Goal: Task Accomplishment & Management: Complete application form

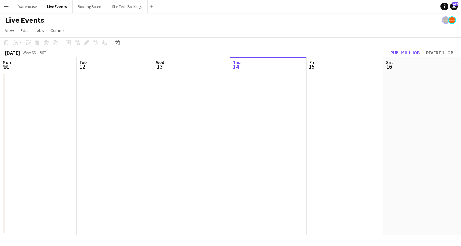
scroll to position [0, 154]
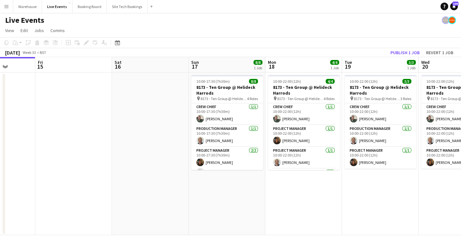
drag, startPoint x: 293, startPoint y: 194, endPoint x: 98, endPoint y: 196, distance: 194.3
click at [62, 202] on app-calendar-viewport "Mon 11 Tue 12 Wed 13 Thu 14 Fri 15 Sat 16 Sun 17 8/8 1 Job Mon 18 4/4 1 Job Tue…" at bounding box center [230, 146] width 461 height 178
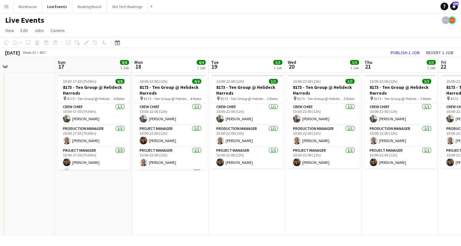
drag, startPoint x: 265, startPoint y: 210, endPoint x: 62, endPoint y: 199, distance: 202.6
click at [65, 200] on app-calendar-viewport "Wed 13 Thu 14 Fri 15 Sat 16 Sun 17 8/8 1 Job Mon 18 4/4 1 Job Tue 19 3/3 1 Job …" at bounding box center [230, 146] width 461 height 178
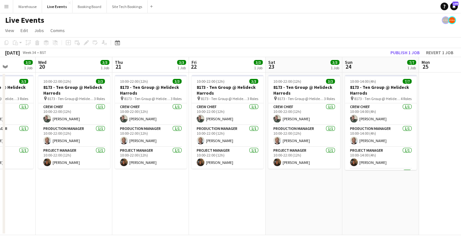
drag, startPoint x: 198, startPoint y: 204, endPoint x: 42, endPoint y: 189, distance: 157.2
click at [35, 190] on app-calendar-viewport "Sun 17 8/8 1 Job Mon 18 4/4 1 Job Tue 19 3/3 1 Job Wed 20 3/3 1 Job Thu 21 3/3 …" at bounding box center [230, 146] width 461 height 178
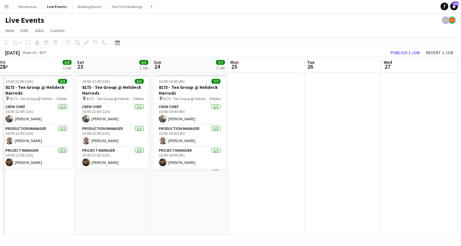
drag, startPoint x: 195, startPoint y: 207, endPoint x: 22, endPoint y: 184, distance: 174.6
click at [18, 189] on app-calendar-viewport "Tue 19 3/3 1 Job Wed 20 3/3 1 Job Thu 21 3/3 1 Job Fri 22 3/3 1 Job Sat 23 3/3 …" at bounding box center [230, 146] width 461 height 178
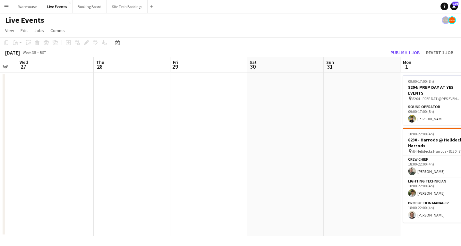
drag, startPoint x: 236, startPoint y: 196, endPoint x: 48, endPoint y: 181, distance: 189.1
click at [27, 185] on app-calendar-viewport "Sun 24 7/7 1 Job Mon 25 Tue 26 Wed 27 Thu 28 Fri 29 Sat 30 Sun 31 Mon 1 7/8 2 J…" at bounding box center [230, 146] width 461 height 179
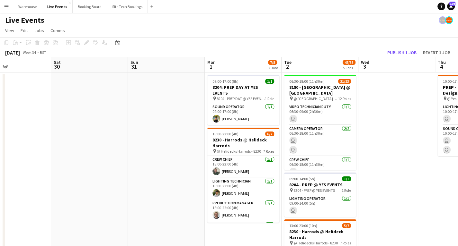
drag, startPoint x: 211, startPoint y: 193, endPoint x: 5, endPoint y: 183, distance: 206.7
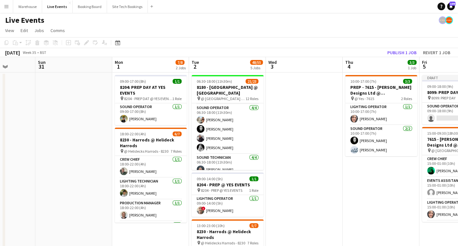
scroll to position [0, 182]
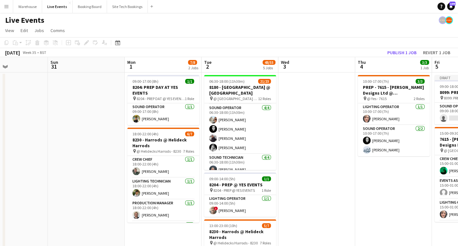
drag, startPoint x: 99, startPoint y: 129, endPoint x: 105, endPoint y: 135, distance: 8.9
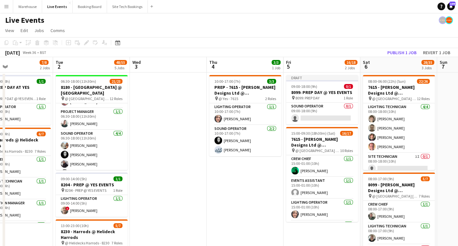
scroll to position [0, 255]
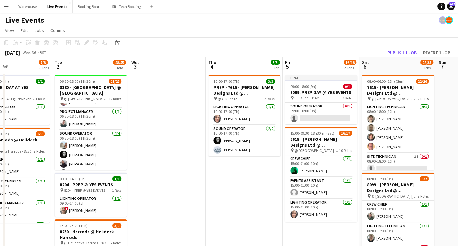
drag, startPoint x: 404, startPoint y: 205, endPoint x: 254, endPoint y: 191, distance: 150.0
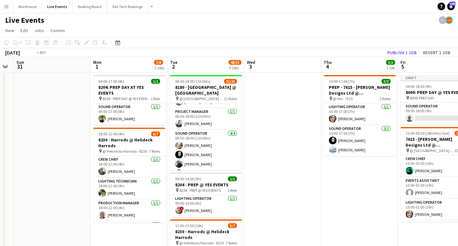
drag, startPoint x: 189, startPoint y: 172, endPoint x: 368, endPoint y: 181, distance: 178.8
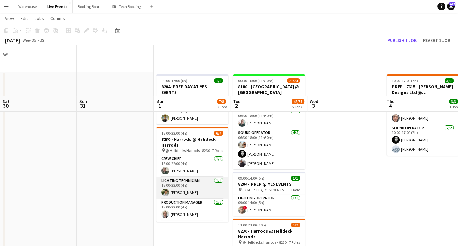
scroll to position [77, 0]
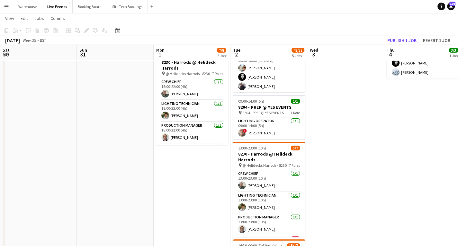
click at [179, 152] on app-date-cell "09:00-17:00 (8h) 1/1 8204: PREP DAY AT YES EVENTS pin 8204 - PREP DAT @ YES EVE…" at bounding box center [192, 223] width 77 height 457
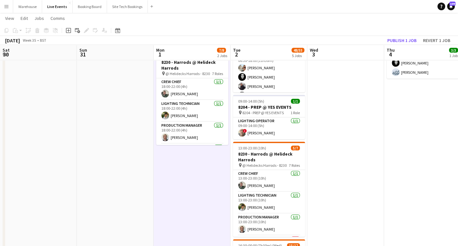
drag, startPoint x: 67, startPoint y: 33, endPoint x: 73, endPoint y: 37, distance: 7.1
click at [67, 33] on div "Add job" at bounding box center [69, 31] width 8 height 8
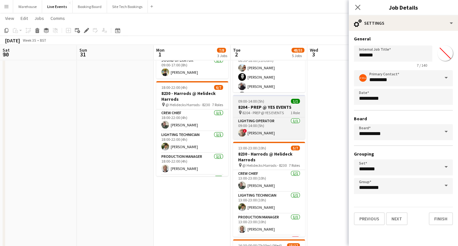
scroll to position [0, 0]
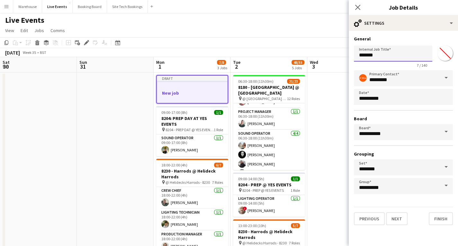
click at [382, 56] on input "*******" at bounding box center [393, 54] width 78 height 16
type input "*"
type input "**********"
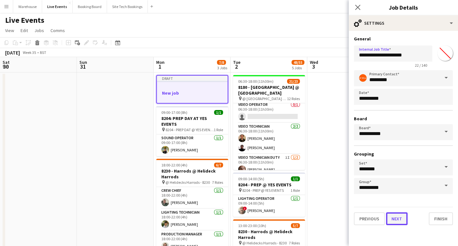
click at [397, 217] on button "Next" at bounding box center [397, 219] width 22 height 13
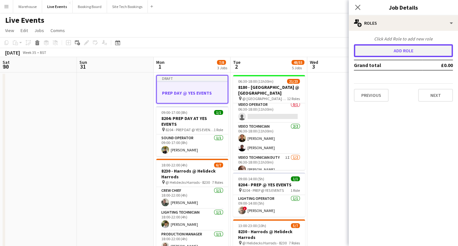
click at [400, 51] on button "Add role" at bounding box center [403, 50] width 99 height 13
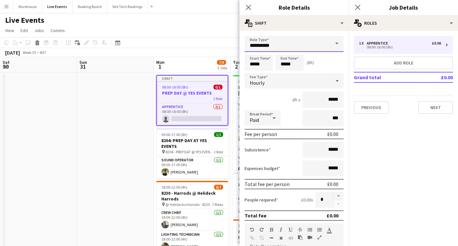
click at [275, 43] on input "**********" at bounding box center [293, 44] width 99 height 16
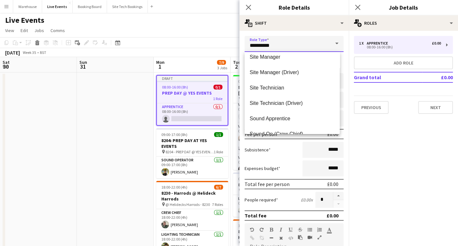
scroll to position [1259, 0]
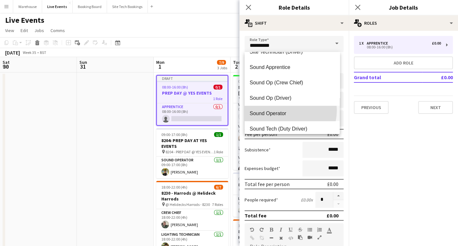
click at [280, 110] on span "Sound Operator" at bounding box center [292, 113] width 85 height 6
type input "**********"
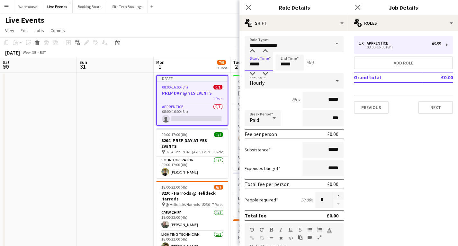
click at [258, 63] on input "*****" at bounding box center [258, 63] width 28 height 16
click at [252, 51] on div at bounding box center [252, 51] width 13 height 6
type input "*****"
click at [253, 73] on div at bounding box center [252, 74] width 13 height 6
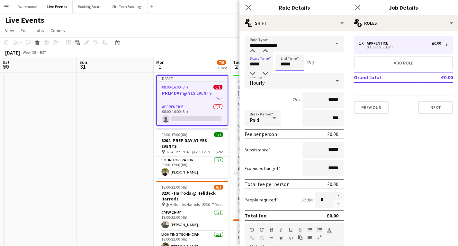
click at [292, 62] on input "*****" at bounding box center [289, 63] width 28 height 16
click at [284, 48] on div at bounding box center [283, 51] width 13 height 6
click at [282, 49] on div at bounding box center [283, 51] width 13 height 6
click at [285, 73] on div at bounding box center [283, 74] width 13 height 6
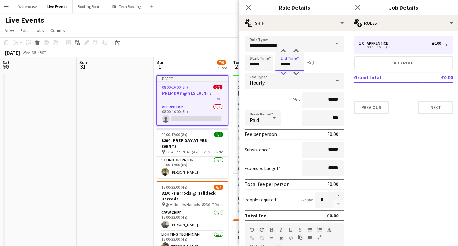
click at [285, 73] on div at bounding box center [283, 74] width 13 height 6
type input "*****"
click at [282, 52] on div at bounding box center [283, 51] width 13 height 6
click at [258, 85] on span "Hourly" at bounding box center [257, 83] width 15 height 6
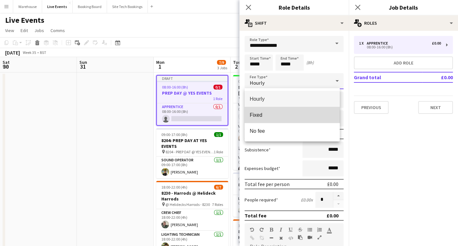
click at [265, 117] on span "Fixed" at bounding box center [292, 115] width 85 height 6
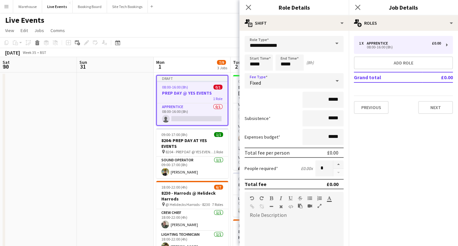
click at [247, 5] on icon "Close pop-in" at bounding box center [248, 7] width 6 height 6
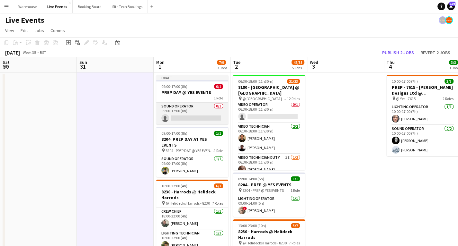
click at [181, 115] on app-card-role "Sound Operator 0/1 09:00-17:00 (8h) single-neutral-actions" at bounding box center [192, 114] width 72 height 22
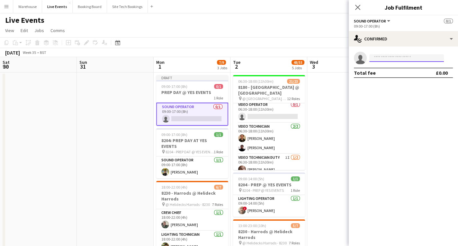
click at [402, 58] on input at bounding box center [406, 58] width 75 height 8
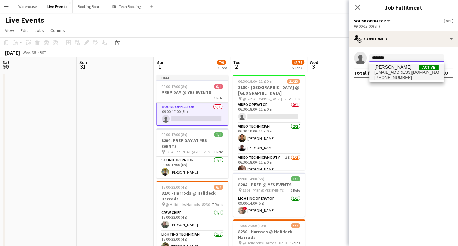
type input "********"
click at [395, 76] on span "[PHONE_NUMBER]" at bounding box center [406, 77] width 64 height 5
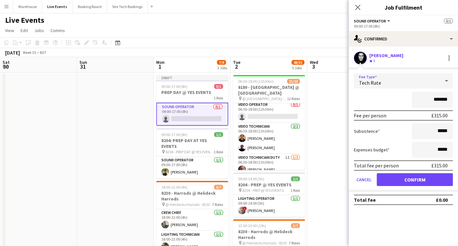
click at [371, 82] on span "Tech Rate" at bounding box center [370, 83] width 22 height 6
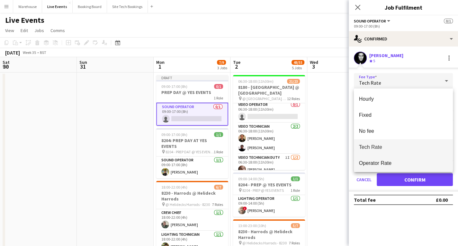
click at [373, 162] on span "Operator Rate" at bounding box center [403, 163] width 89 height 6
type input "*******"
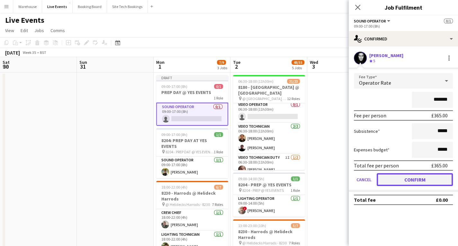
click at [409, 178] on button "Confirm" at bounding box center [414, 179] width 76 height 13
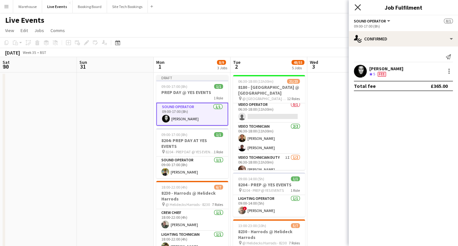
drag, startPoint x: 356, startPoint y: 7, endPoint x: 281, endPoint y: 35, distance: 79.9
click at [355, 7] on icon "Close pop-in" at bounding box center [357, 7] width 5 height 5
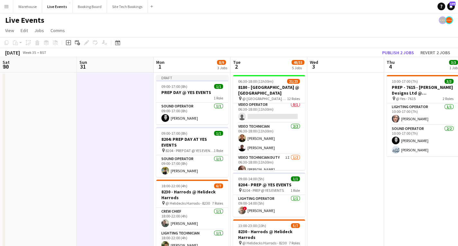
click at [172, 95] on div "1 Role" at bounding box center [192, 97] width 72 height 5
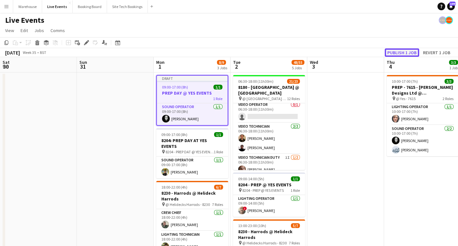
click at [409, 53] on button "Publish 1 job" at bounding box center [401, 52] width 34 height 8
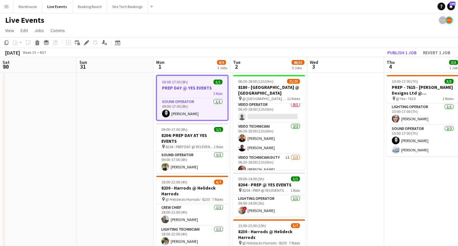
click at [179, 92] on div "1 Role" at bounding box center [192, 93] width 71 height 5
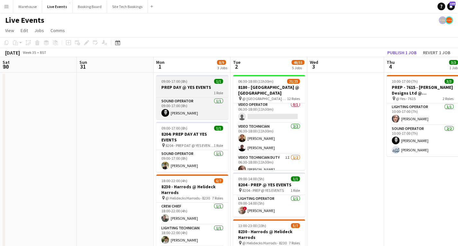
click at [179, 92] on div "1 Role" at bounding box center [192, 92] width 72 height 5
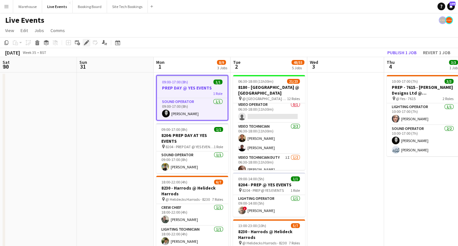
click at [86, 43] on icon at bounding box center [86, 43] width 4 height 4
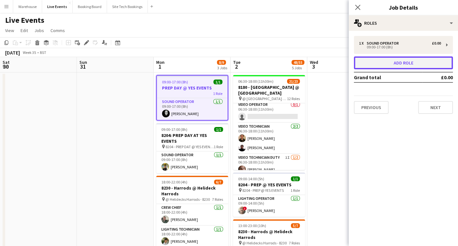
click at [411, 66] on button "Add role" at bounding box center [403, 63] width 99 height 13
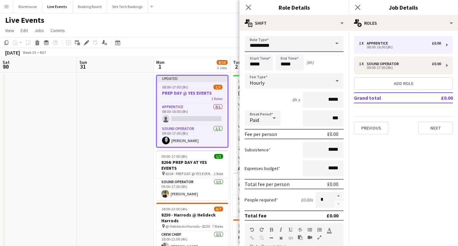
click at [256, 46] on input "**********" at bounding box center [293, 44] width 99 height 16
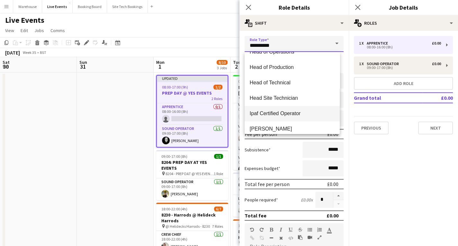
scroll to position [509, 0]
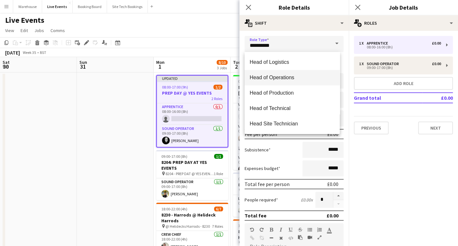
click at [282, 79] on span "Head of Operations" at bounding box center [292, 78] width 85 height 6
type input "**********"
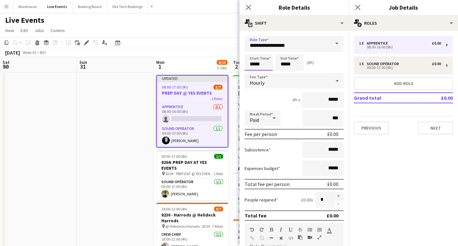
click at [259, 66] on input "*****" at bounding box center [258, 63] width 28 height 16
click at [254, 51] on div at bounding box center [252, 51] width 13 height 6
click at [253, 51] on div at bounding box center [252, 51] width 13 height 6
type input "*****"
click at [254, 74] on div at bounding box center [252, 74] width 13 height 6
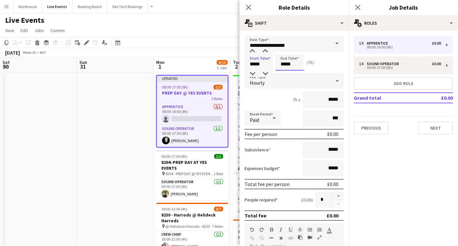
click at [291, 65] on input "*****" at bounding box center [289, 63] width 28 height 16
type input "*****"
click at [281, 50] on div at bounding box center [283, 51] width 13 height 6
click at [258, 81] on span "Hourly" at bounding box center [257, 83] width 15 height 6
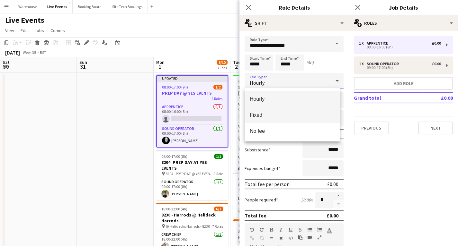
click at [260, 113] on span "Fixed" at bounding box center [292, 115] width 85 height 6
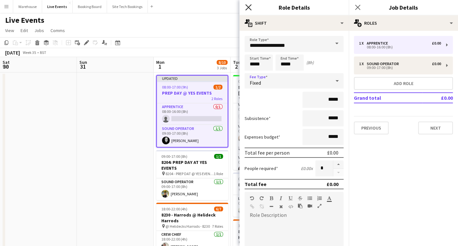
click at [248, 6] on icon "Close pop-in" at bounding box center [248, 7] width 6 height 6
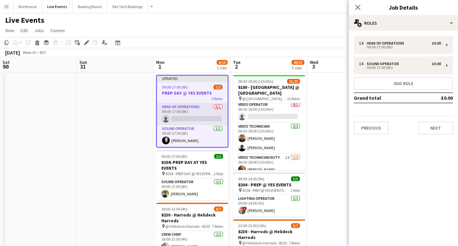
click at [197, 119] on app-card-role "Head of Operations 0/1 09:00-17:00 (8h) single-neutral-actions" at bounding box center [192, 114] width 71 height 22
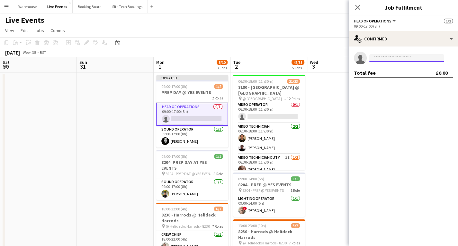
click at [409, 57] on input at bounding box center [406, 58] width 75 height 8
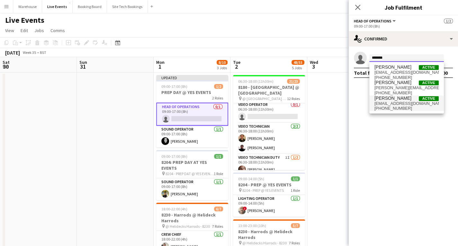
type input "******"
click at [393, 104] on span "[EMAIL_ADDRESS][DOMAIN_NAME]" at bounding box center [406, 103] width 64 height 5
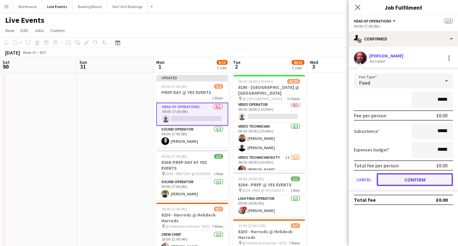
click at [410, 177] on button "Confirm" at bounding box center [414, 179] width 76 height 13
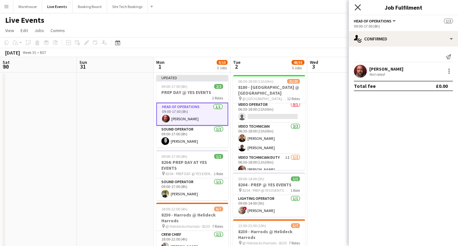
click at [359, 8] on icon "Close pop-in" at bounding box center [357, 7] width 6 height 6
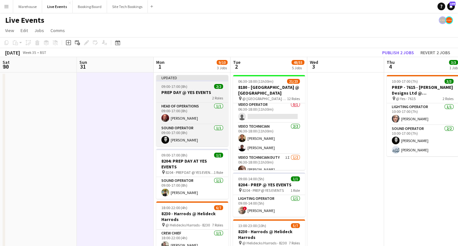
click at [179, 96] on div "2 Roles" at bounding box center [192, 97] width 72 height 5
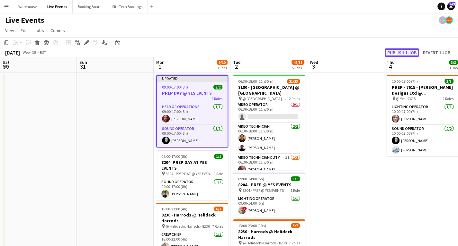
click at [407, 52] on button "Publish 1 job" at bounding box center [401, 52] width 34 height 8
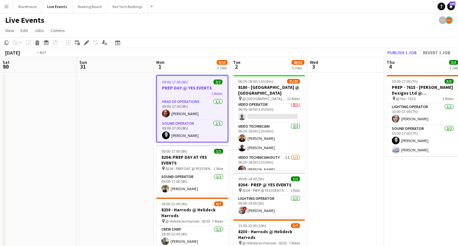
drag, startPoint x: 361, startPoint y: 213, endPoint x: 174, endPoint y: 204, distance: 187.4
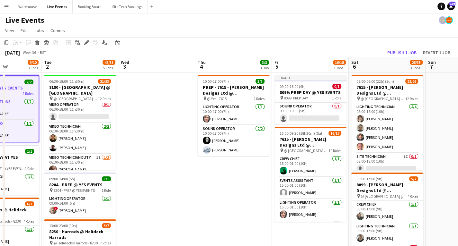
drag, startPoint x: 117, startPoint y: 200, endPoint x: 103, endPoint y: 193, distance: 15.5
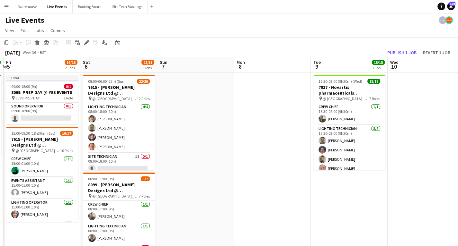
drag, startPoint x: 302, startPoint y: 189, endPoint x: 127, endPoint y: 191, distance: 174.7
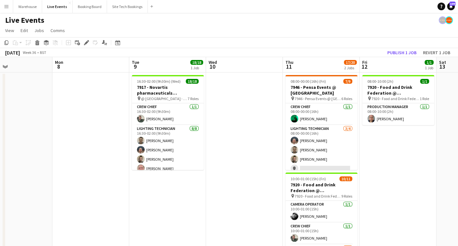
scroll to position [0, 203]
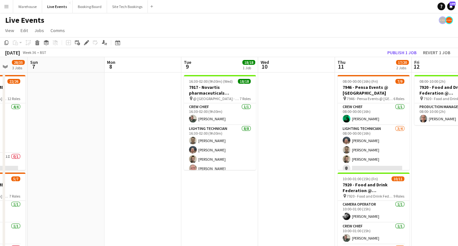
drag, startPoint x: 253, startPoint y: 206, endPoint x: 183, endPoint y: 206, distance: 69.7
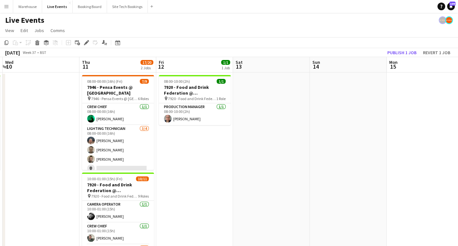
scroll to position [0, 239]
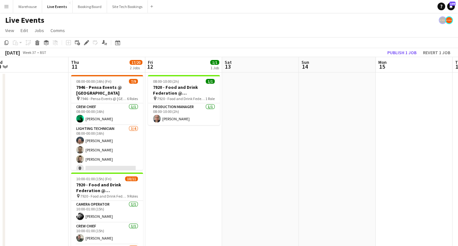
drag, startPoint x: 368, startPoint y: 176, endPoint x: 179, endPoint y: 180, distance: 189.5
